Goal: Information Seeking & Learning: Learn about a topic

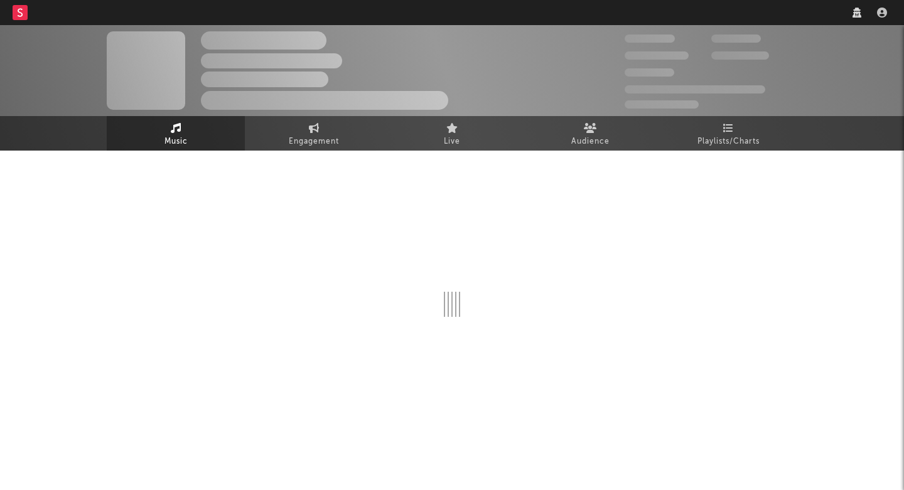
select select "6m"
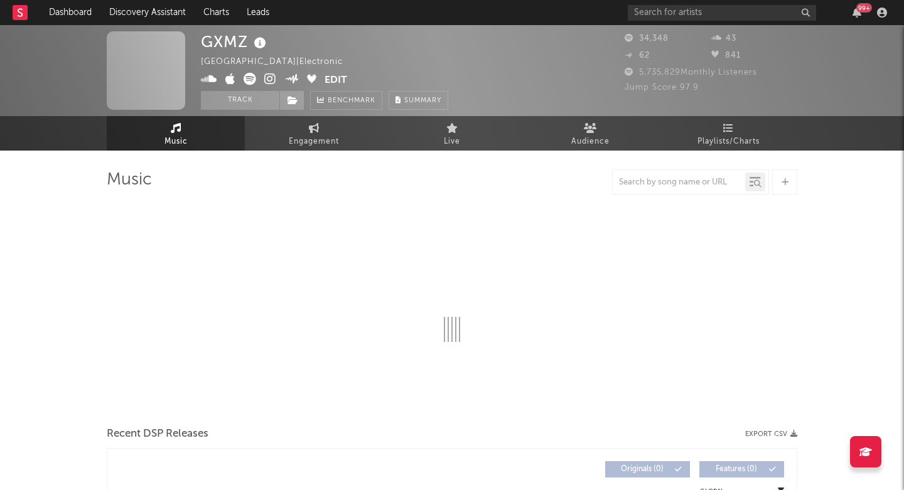
select select "6m"
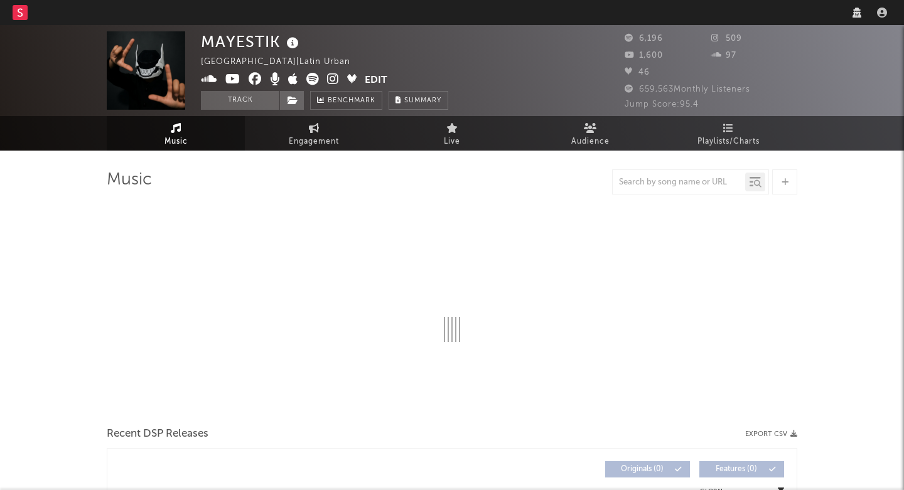
select select "1w"
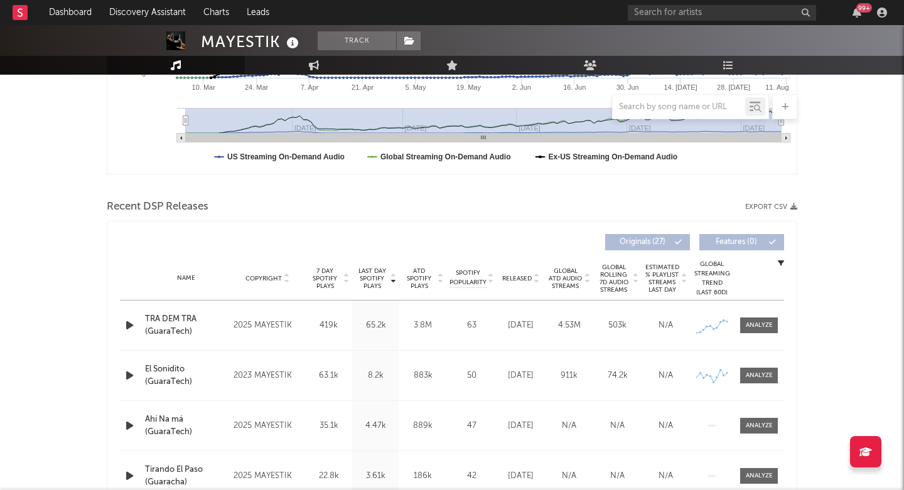
scroll to position [328, 0]
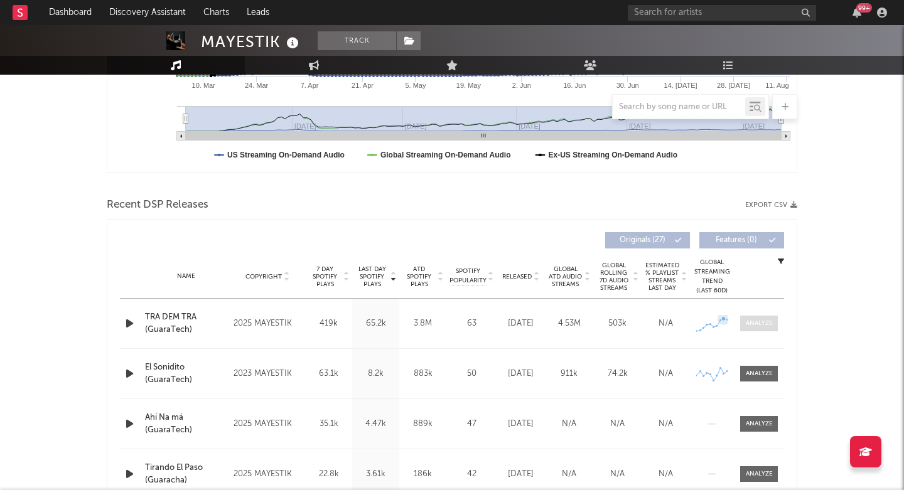
click at [766, 325] on div at bounding box center [759, 323] width 27 height 9
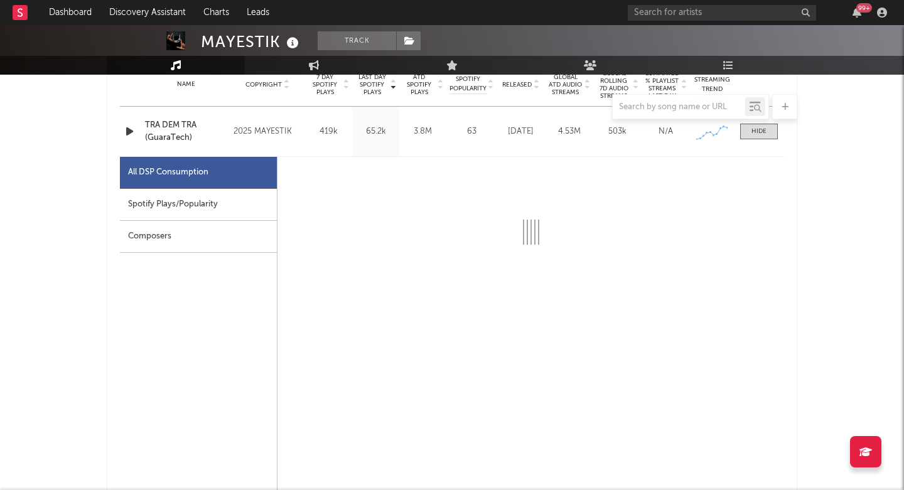
select select "1w"
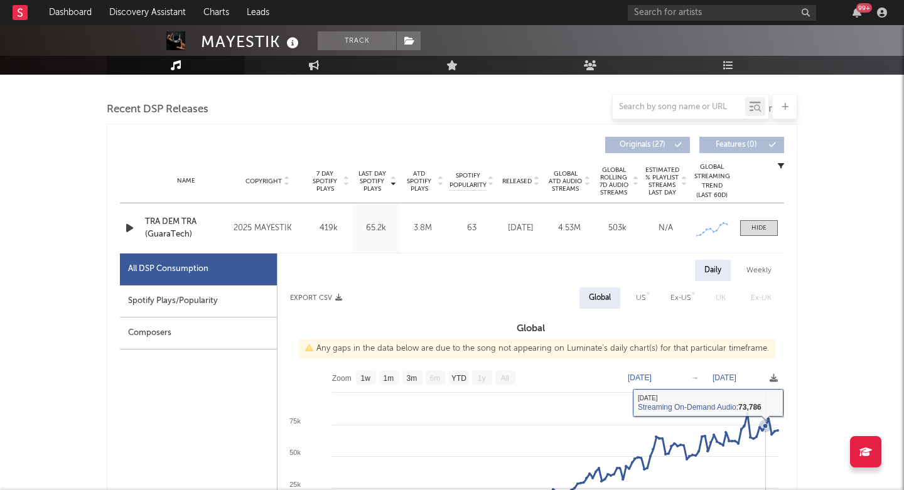
scroll to position [359, 0]
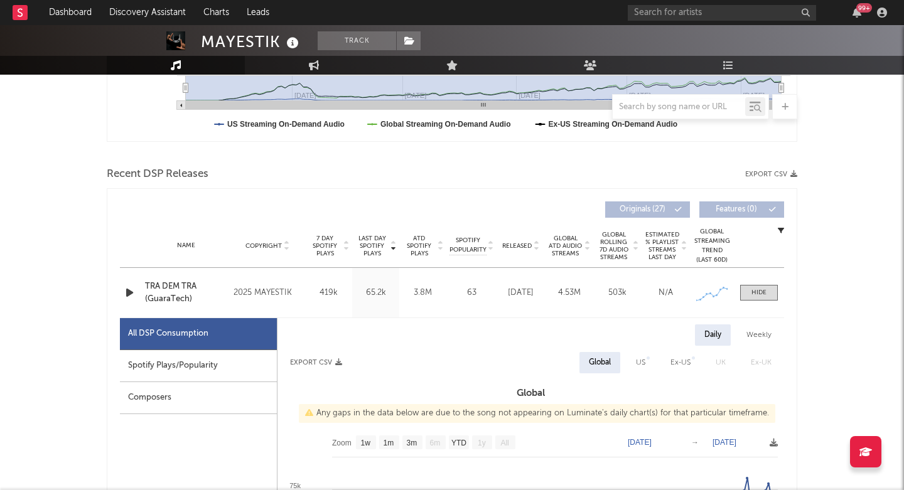
click at [159, 281] on div "TRA DEM TRA (GuaraTech)" at bounding box center [186, 293] width 82 height 24
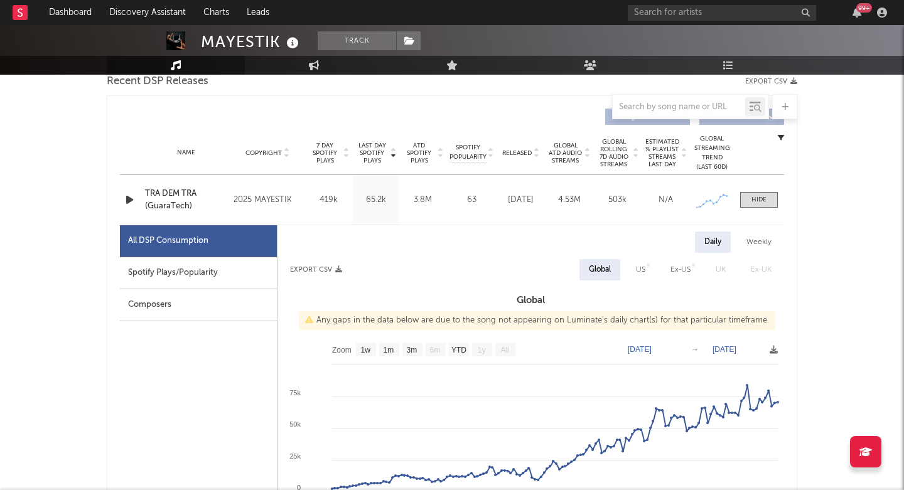
scroll to position [476, 0]
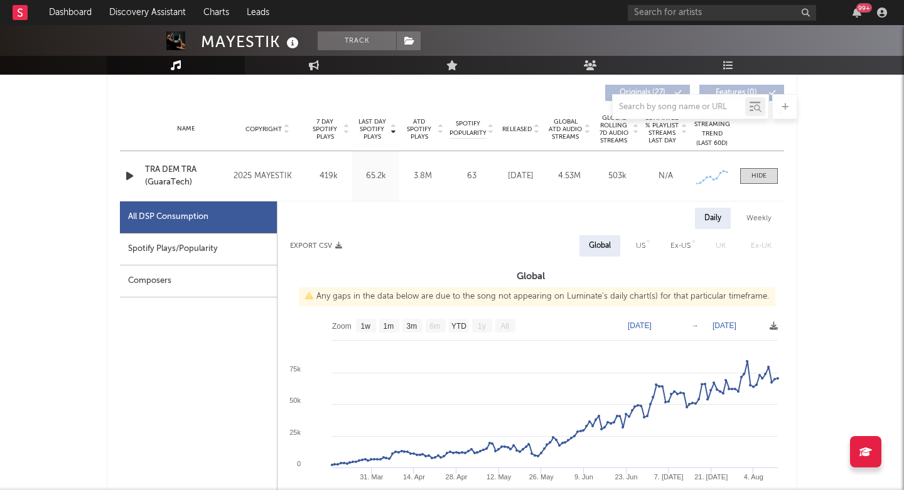
click at [482, 286] on div "Daily Weekly Export CSV Global US Ex-US UK Ex-UK Global Any gaps in the data be…" at bounding box center [530, 427] width 507 height 439
